Goal: Task Accomplishment & Management: Manage account settings

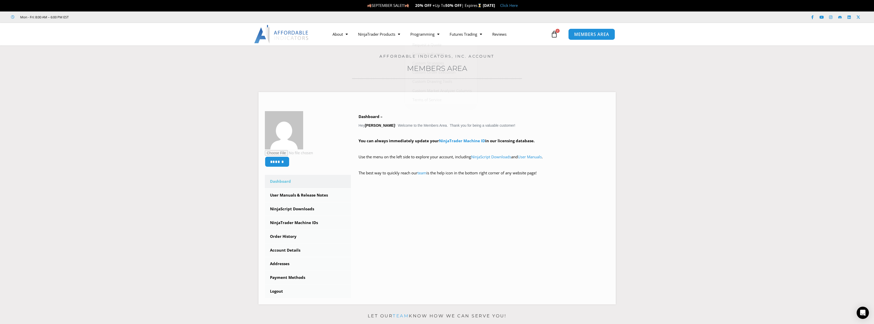
click at [593, 38] on link "MEMBERS AREA" at bounding box center [591, 33] width 47 height 11
click at [457, 140] on link "NinjaTrader Machine ID" at bounding box center [462, 140] width 46 height 5
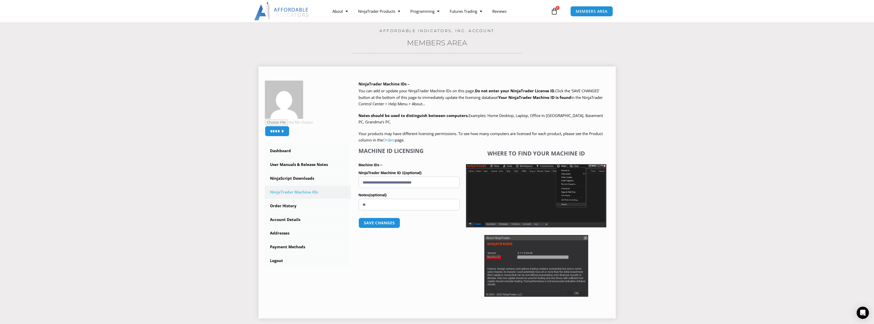
scroll to position [51, 0]
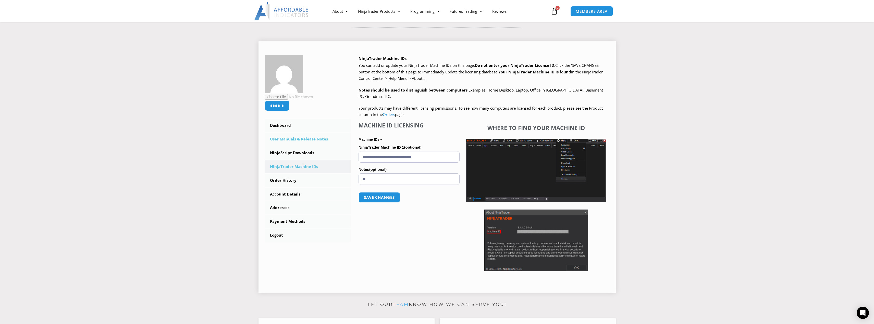
drag, startPoint x: 440, startPoint y: 157, endPoint x: 339, endPoint y: 146, distance: 101.4
click at [339, 146] on div "****** Dashboard Subscriptions User Manuals & Release Notes NinjaScript Downloa…" at bounding box center [437, 171] width 344 height 232
paste input "text"
type input "**********"
click at [373, 196] on button "Save changes" at bounding box center [380, 197] width 44 height 11
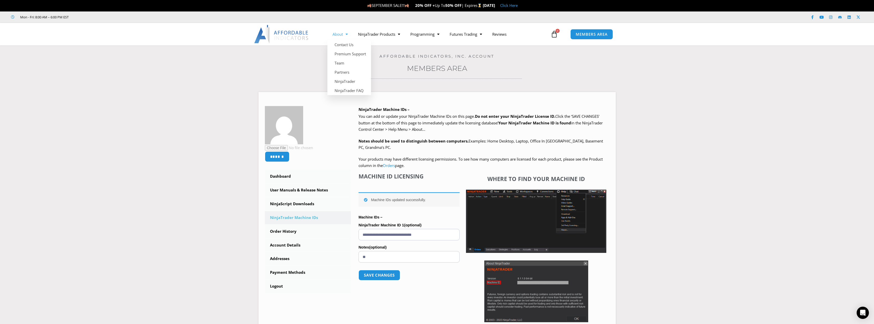
click at [338, 34] on link "About" at bounding box center [340, 34] width 26 height 12
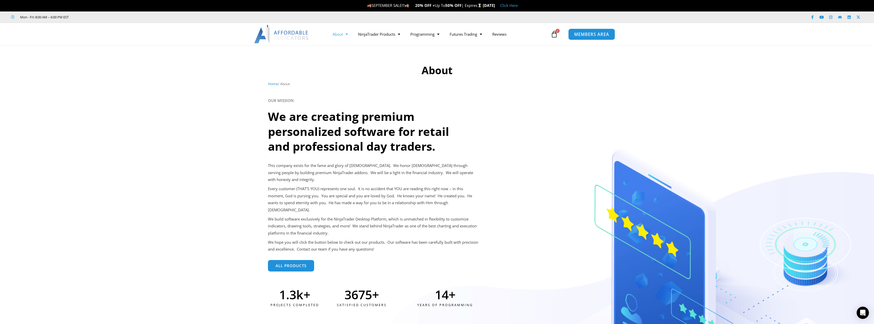
click at [593, 35] on span "MEMBERS AREA" at bounding box center [591, 34] width 35 height 4
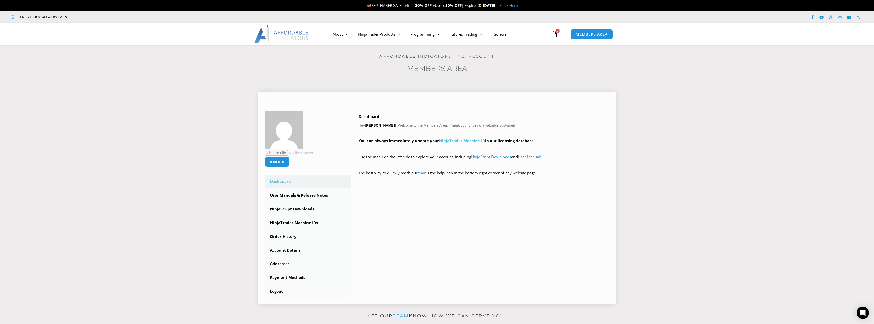
click at [467, 140] on link "NinjaTrader Machine ID" at bounding box center [462, 140] width 46 height 5
